Goal: Find specific page/section: Find specific page/section

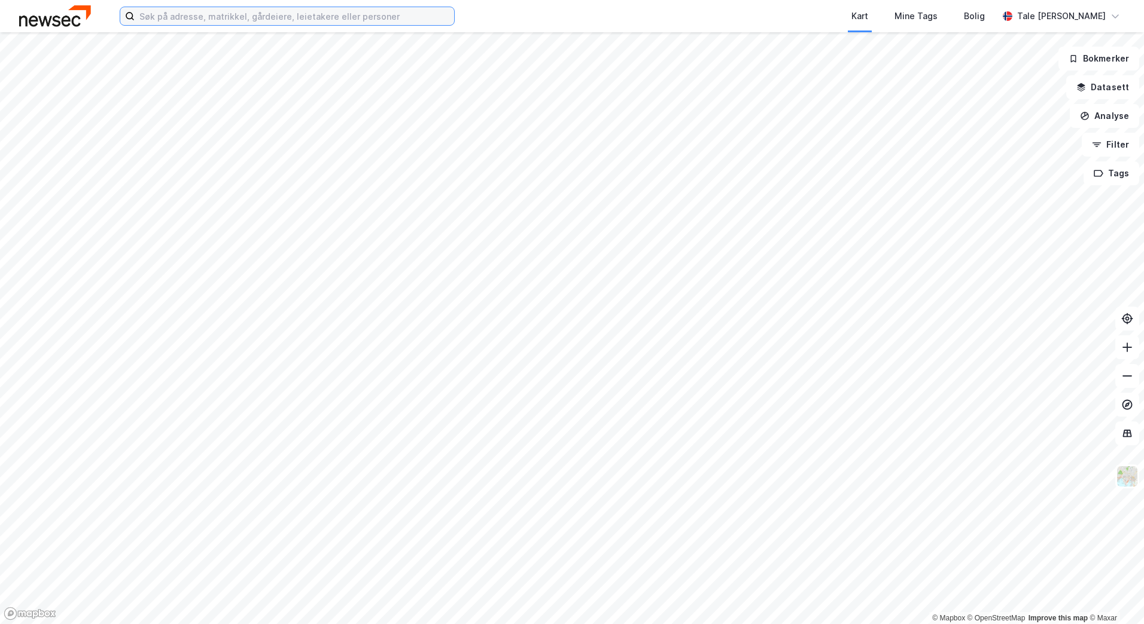
click at [319, 16] on input at bounding box center [294, 16] width 319 height 18
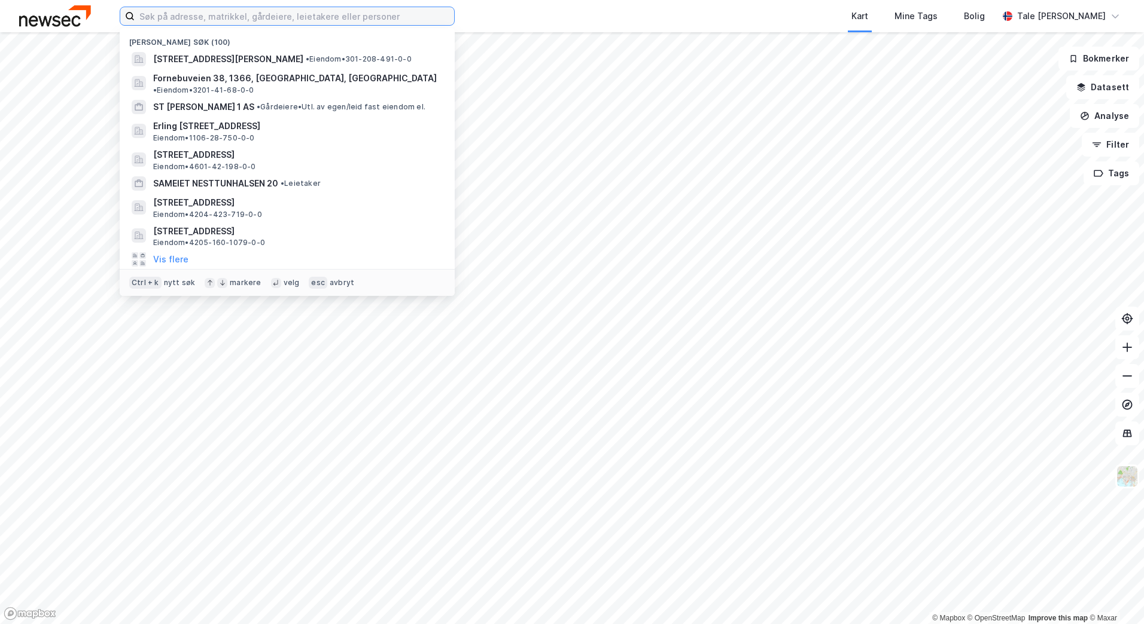
click at [203, 22] on input at bounding box center [294, 16] width 319 height 18
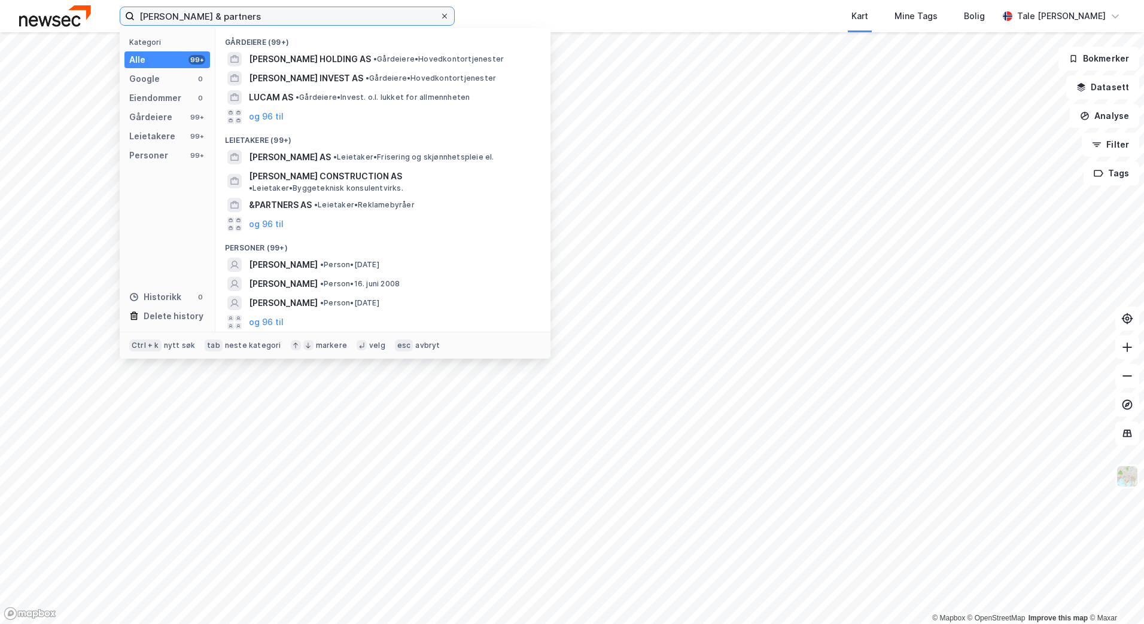
type input "[PERSON_NAME] & partners"
click at [443, 20] on div at bounding box center [444, 16] width 7 height 10
click at [440, 20] on input "[PERSON_NAME] & partners" at bounding box center [287, 16] width 305 height 18
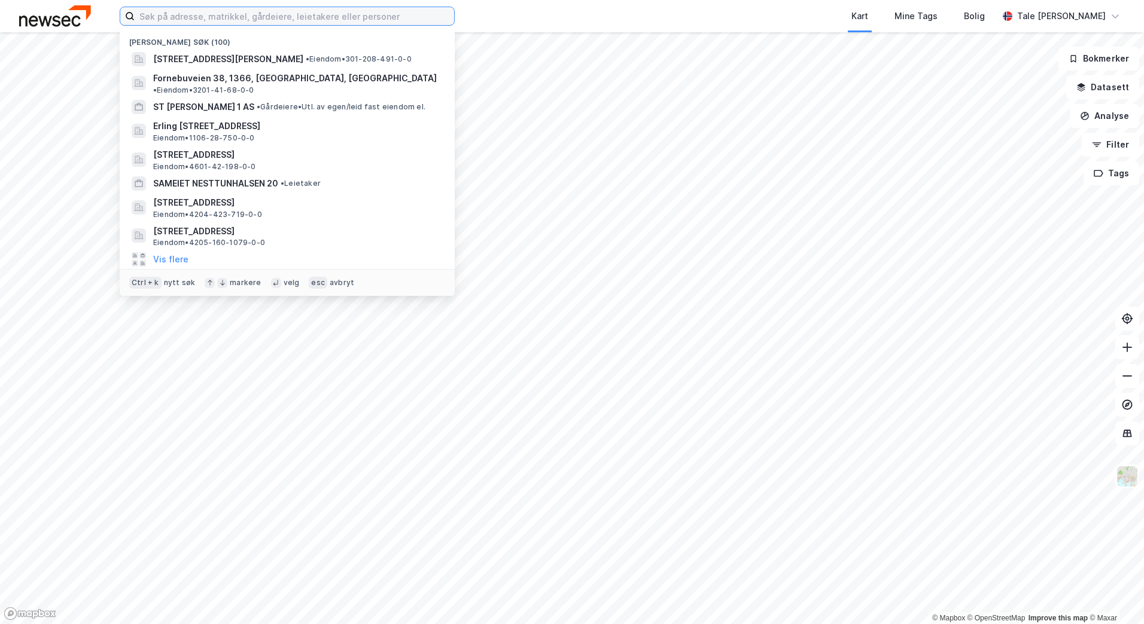
click at [385, 17] on input at bounding box center [294, 16] width 319 height 18
